Goal: Use online tool/utility: Utilize a website feature to perform a specific function

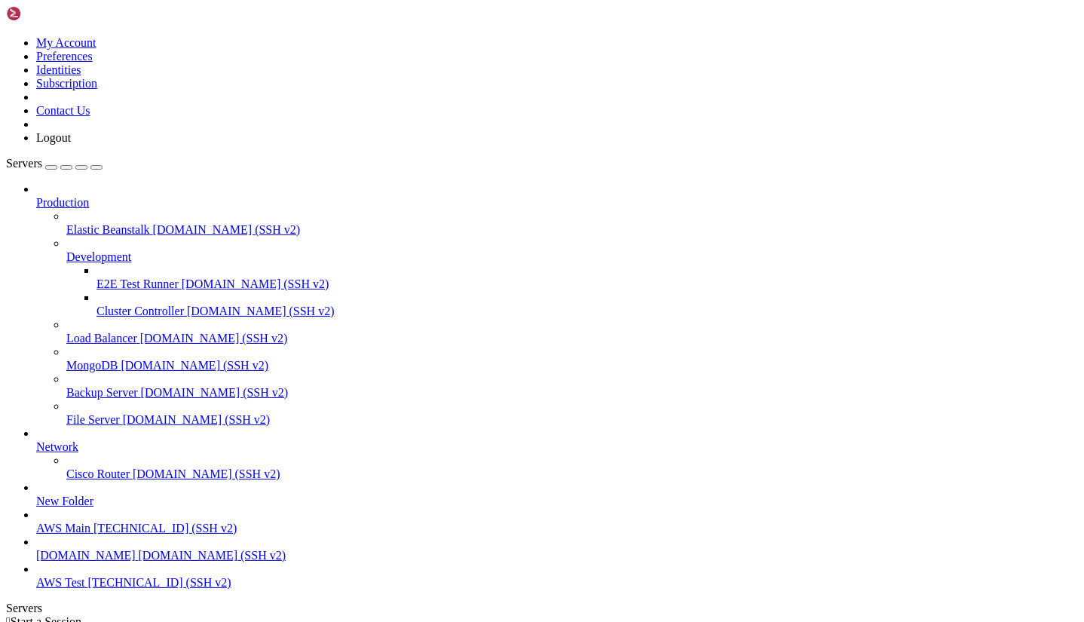
scroll to position [66, 0]
click at [139, 550] on span "[DOMAIN_NAME] (SSH v2)" at bounding box center [213, 555] width 148 height 13
drag, startPoint x: 408, startPoint y: 1088, endPoint x: 232, endPoint y: 1177, distance: 196.8
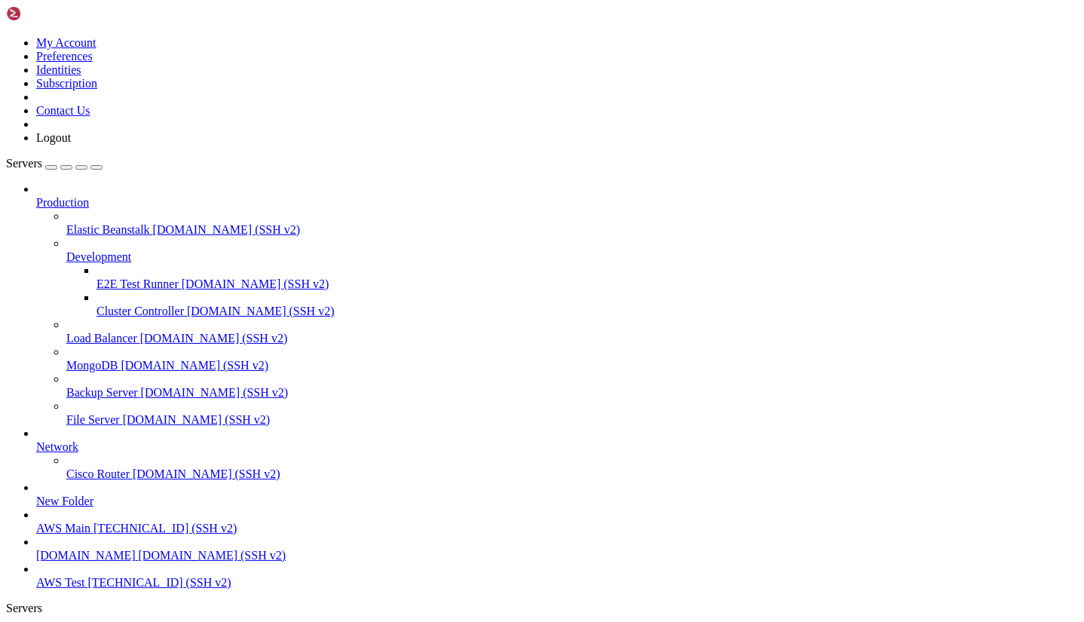
drag, startPoint x: 529, startPoint y: 1181, endPoint x: 353, endPoint y: 1264, distance: 194.9
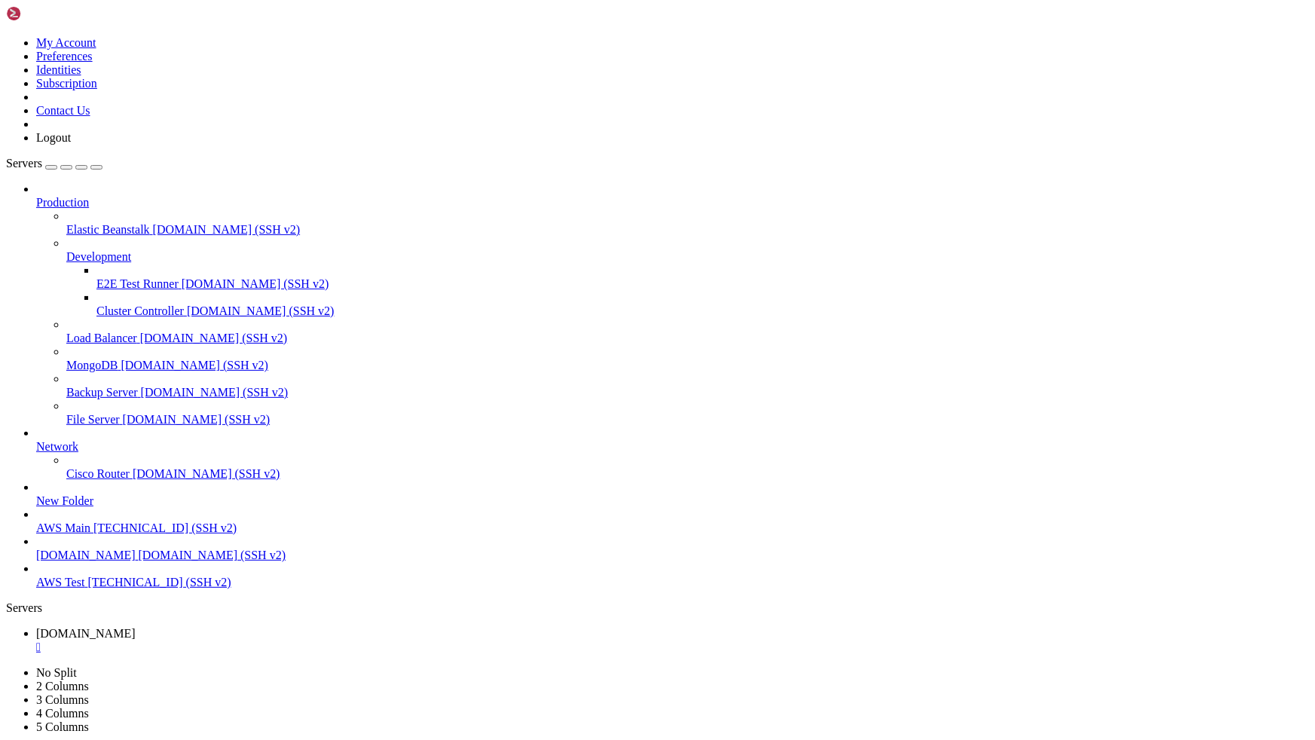
scroll to position [871, 0]
drag, startPoint x: 324, startPoint y: 1493, endPoint x: 430, endPoint y: 1495, distance: 105.5
drag, startPoint x: 415, startPoint y: 1494, endPoint x: 385, endPoint y: 1488, distance: 30.6
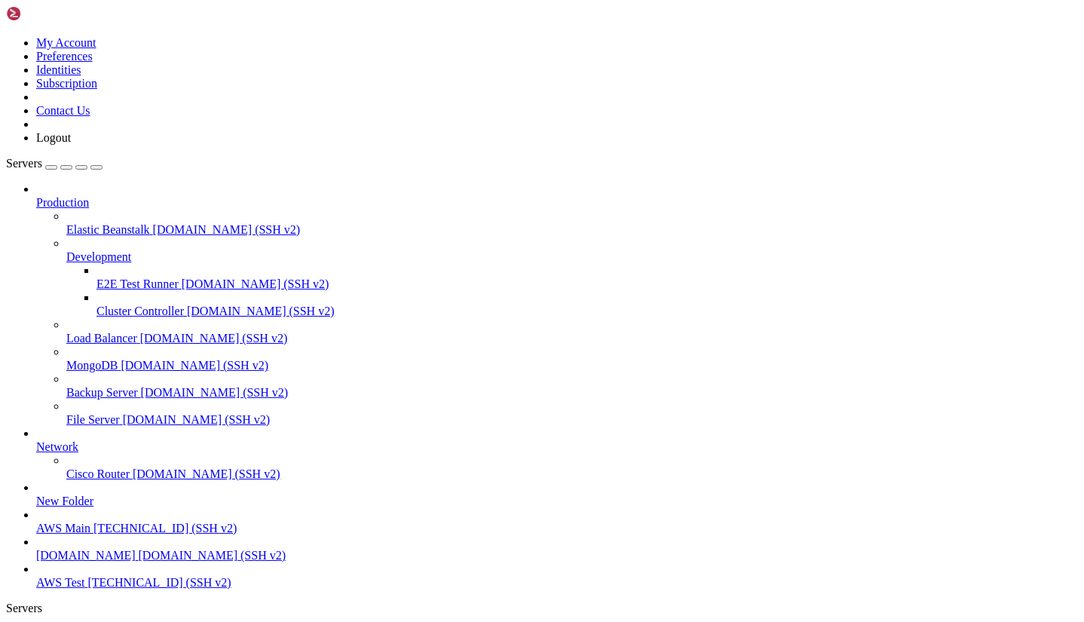
scroll to position [1562, 0]
drag, startPoint x: 408, startPoint y: 1379, endPoint x: 416, endPoint y: 1396, distance: 19.2
drag, startPoint x: 396, startPoint y: 1374, endPoint x: 331, endPoint y: 1342, distance: 72.8
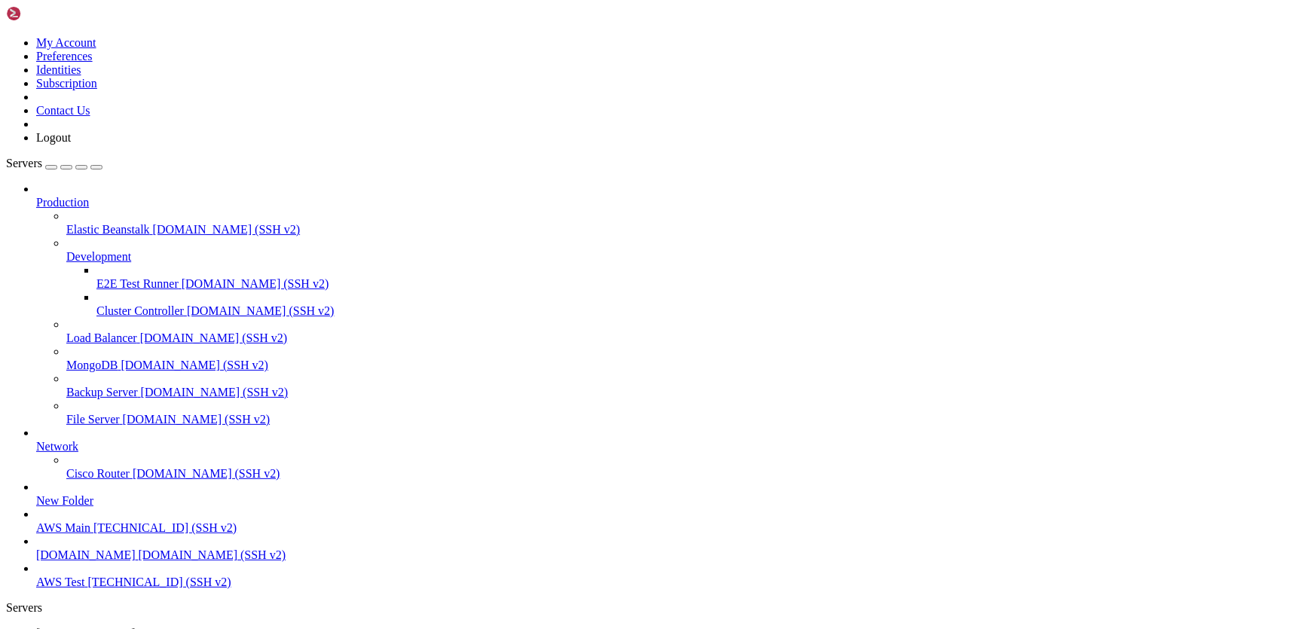
scroll to position [5192, 0]
click at [96, 167] on icon "button" at bounding box center [96, 167] width 0 height 0
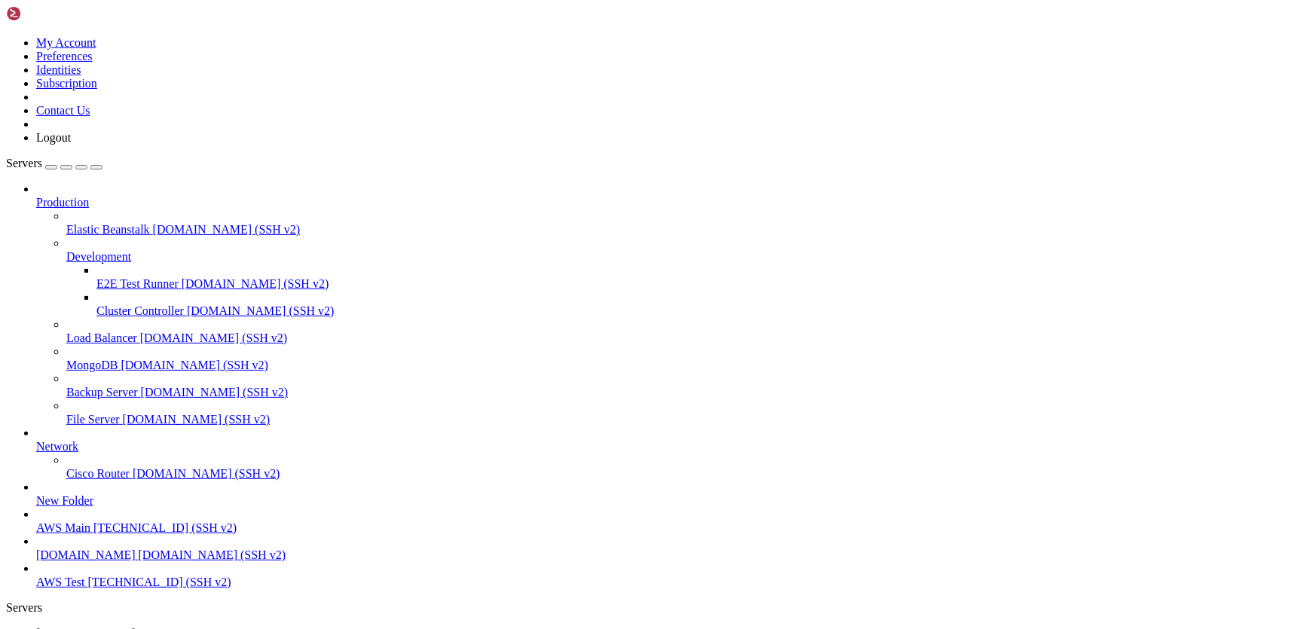
drag, startPoint x: 381, startPoint y: 1405, endPoint x: 12, endPoint y: 1381, distance: 370.1
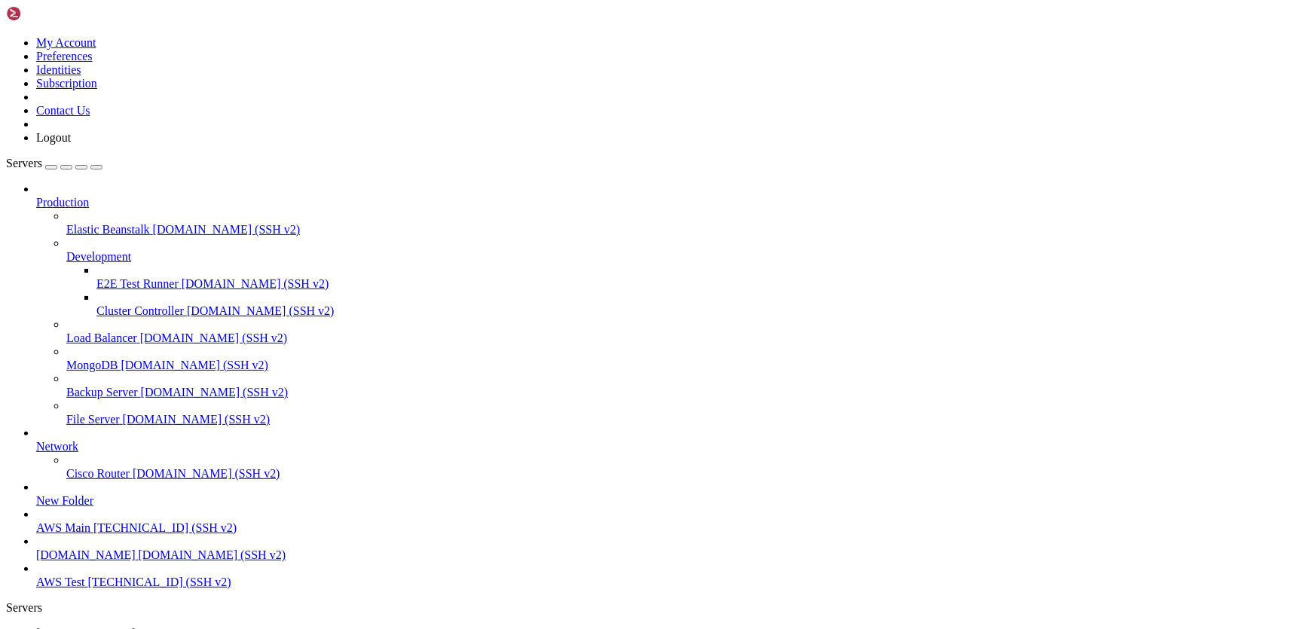
drag, startPoint x: 92, startPoint y: 1390, endPoint x: 815, endPoint y: 1117, distance: 772.5
drag, startPoint x: 528, startPoint y: 1392, endPoint x: 14, endPoint y: 1338, distance: 516.8
